Goal: Task Accomplishment & Management: Use online tool/utility

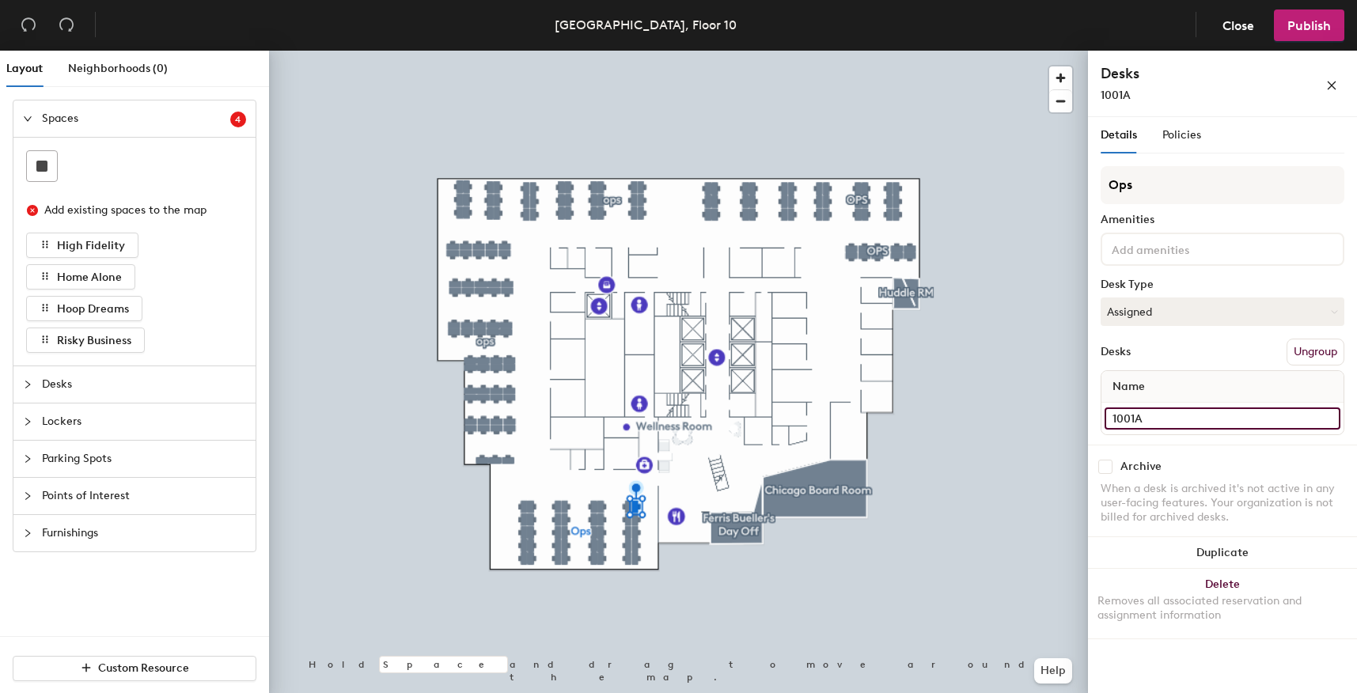
click at [1133, 413] on input "1001A" at bounding box center [1222, 418] width 236 height 22
type input "1011A"
click at [1124, 408] on input "1001B" at bounding box center [1222, 418] width 236 height 22
type input "1011B"
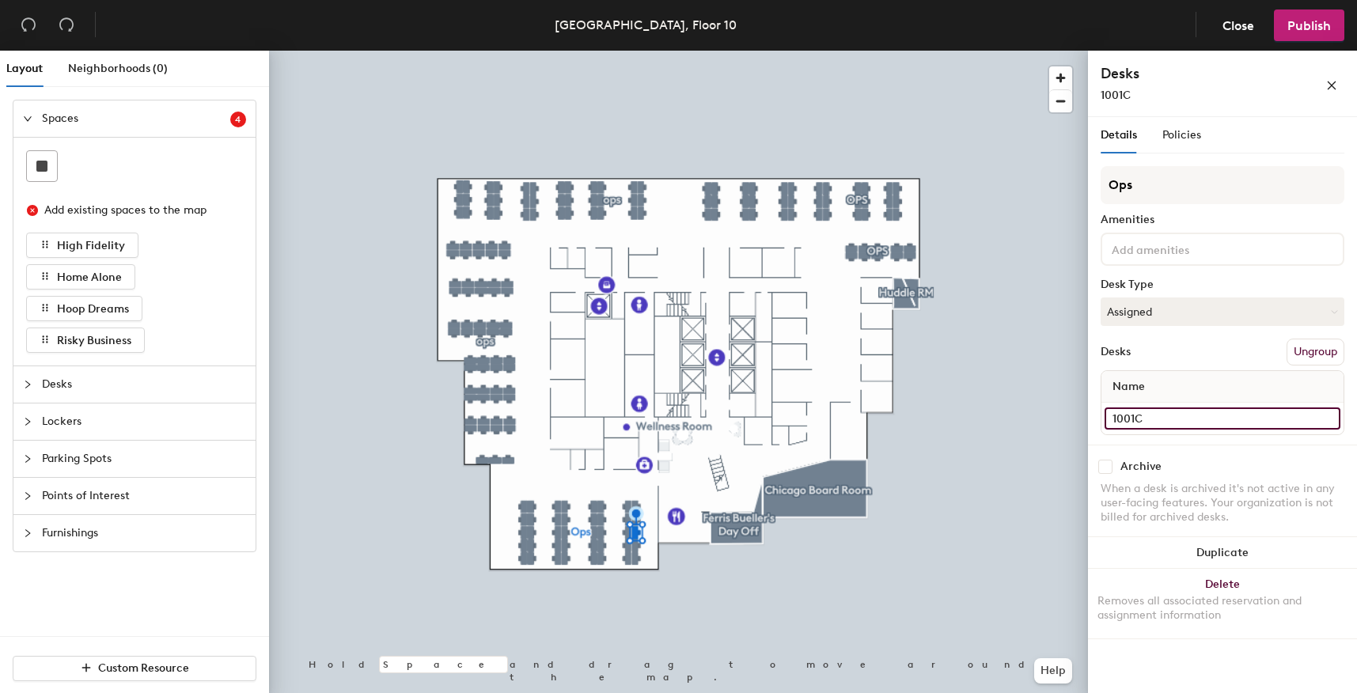
click at [1129, 422] on input "1001C" at bounding box center [1222, 418] width 236 height 22
type input "1011C"
click at [1156, 412] on input "1001D" at bounding box center [1222, 418] width 236 height 22
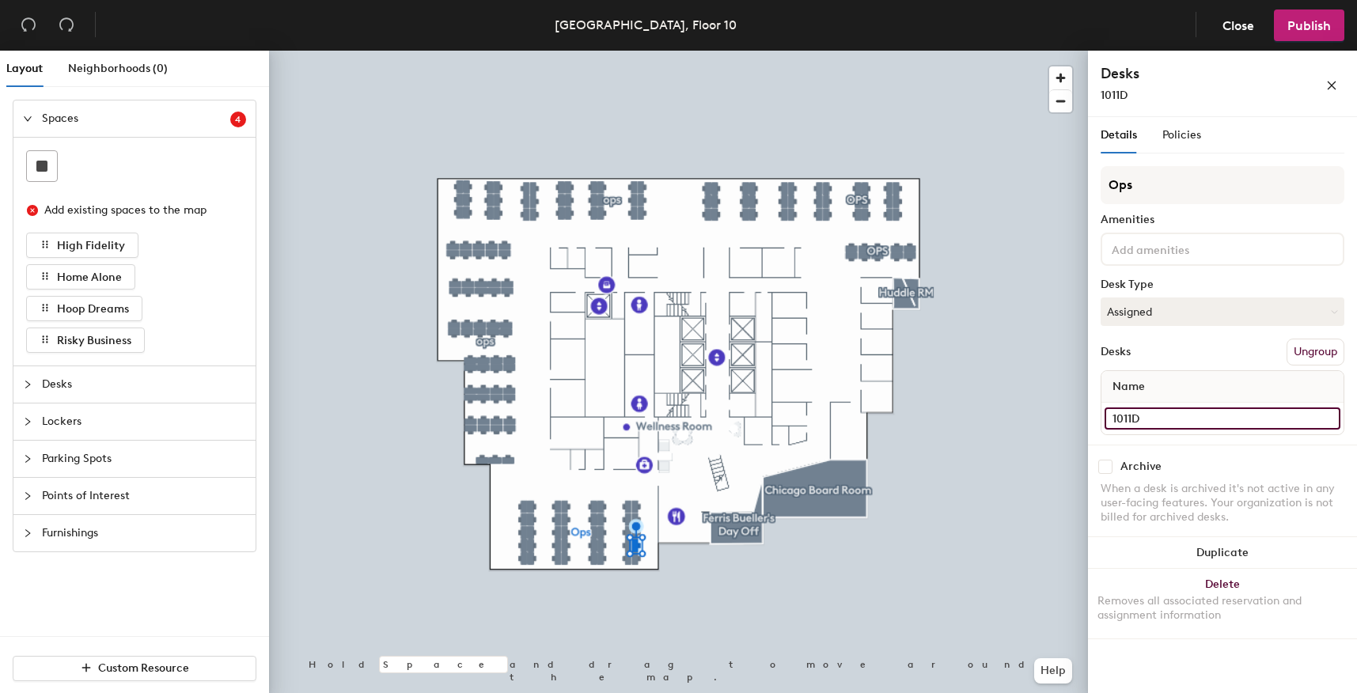
type input "1011D"
click at [1141, 417] on input "1001E" at bounding box center [1222, 418] width 236 height 22
type input "1011E"
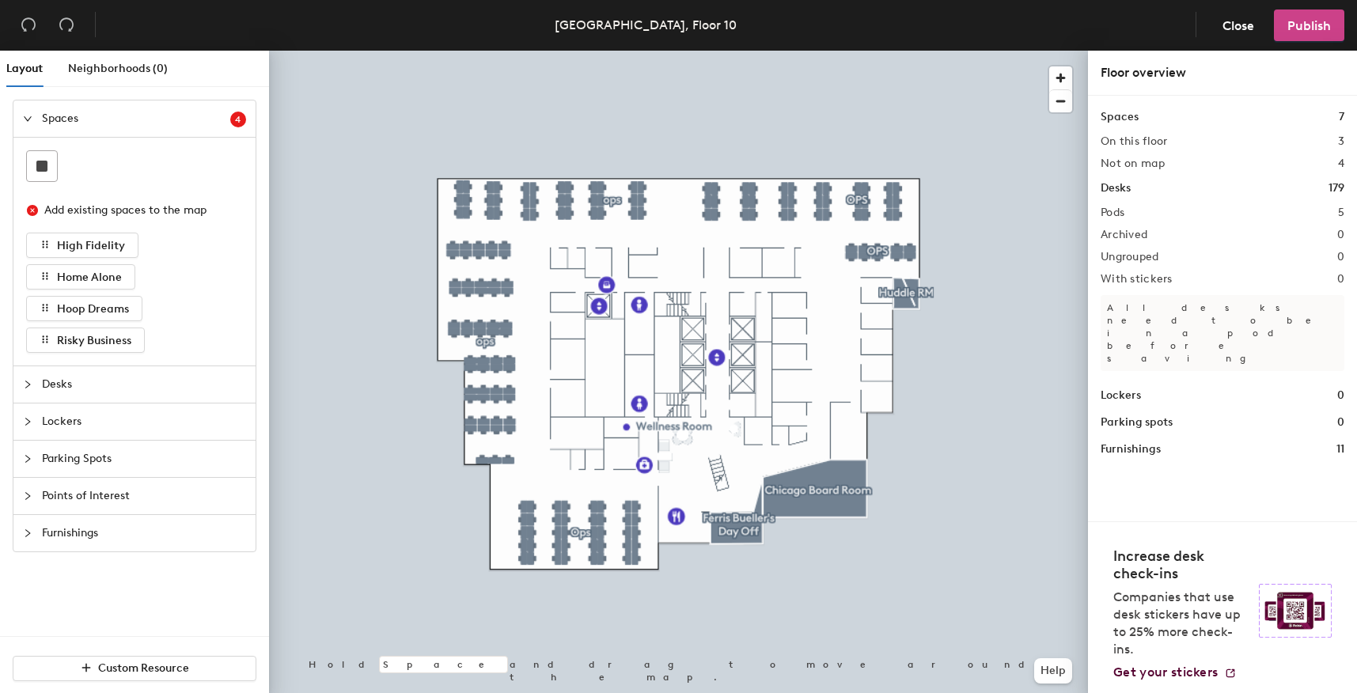
click at [1321, 18] on span "Publish" at bounding box center [1309, 25] width 44 height 15
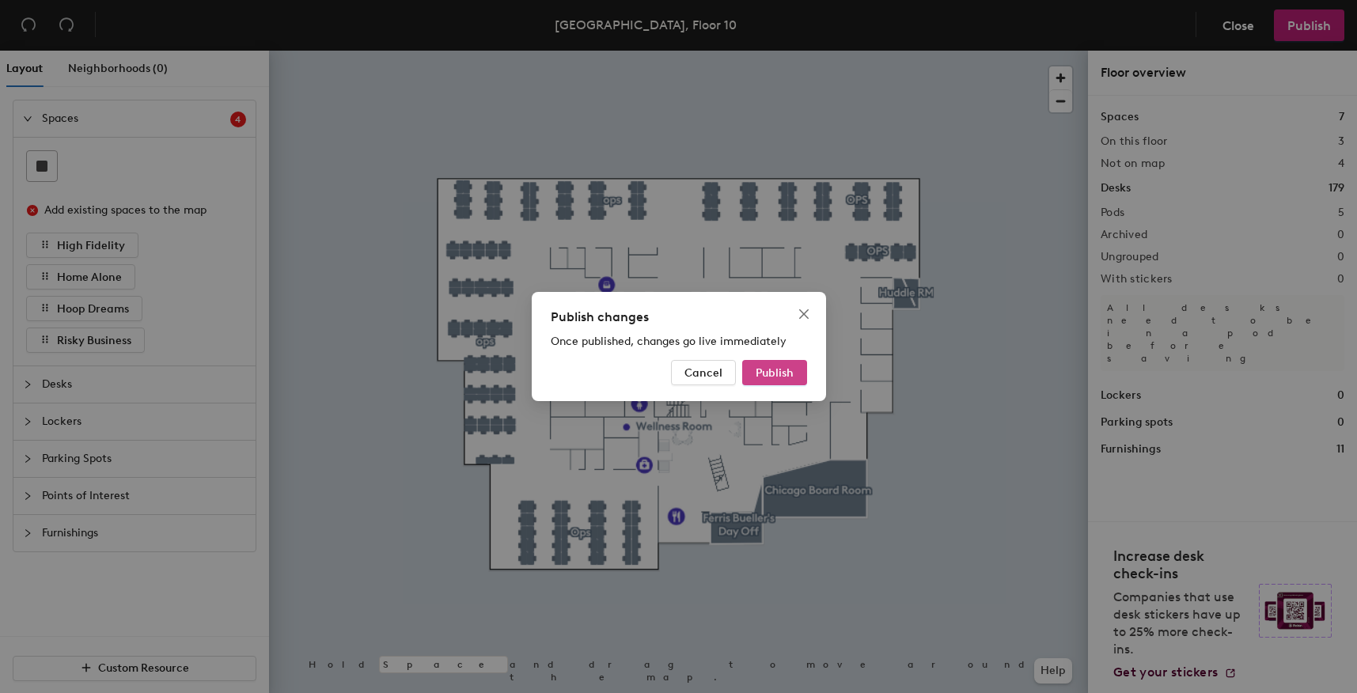
click at [768, 381] on button "Publish" at bounding box center [774, 372] width 65 height 25
